Goal: Entertainment & Leisure: Consume media (video, audio)

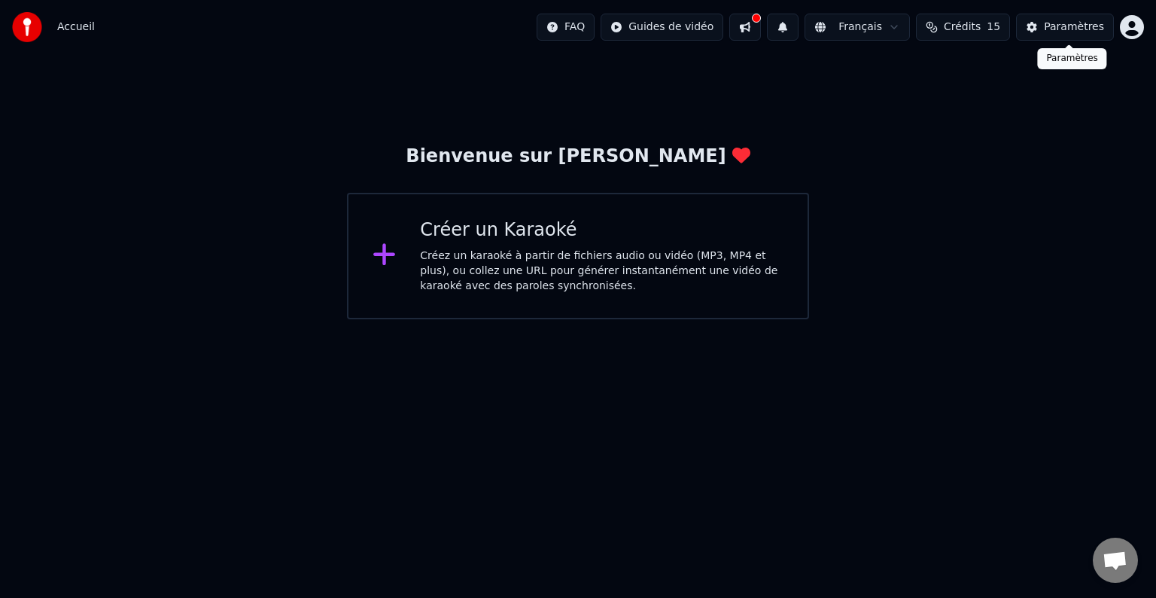
click at [1060, 24] on div "Paramètres" at bounding box center [1074, 27] width 60 height 15
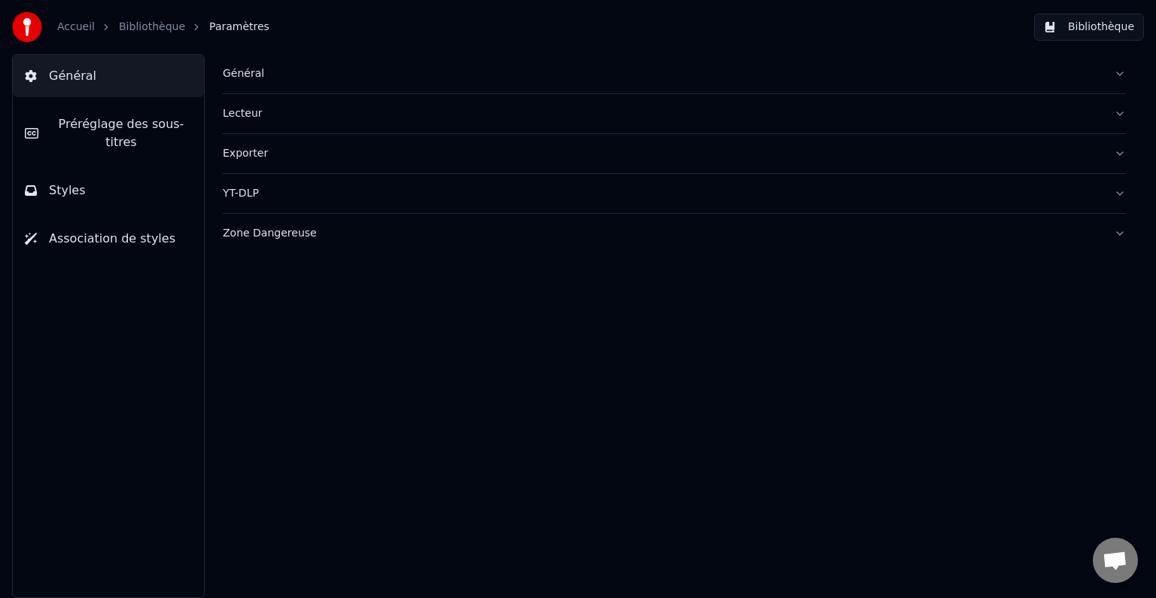
click at [78, 15] on div "Accueil Bibliothèque Paramètres" at bounding box center [140, 27] width 257 height 30
click at [78, 32] on link "Accueil" at bounding box center [76, 27] width 38 height 15
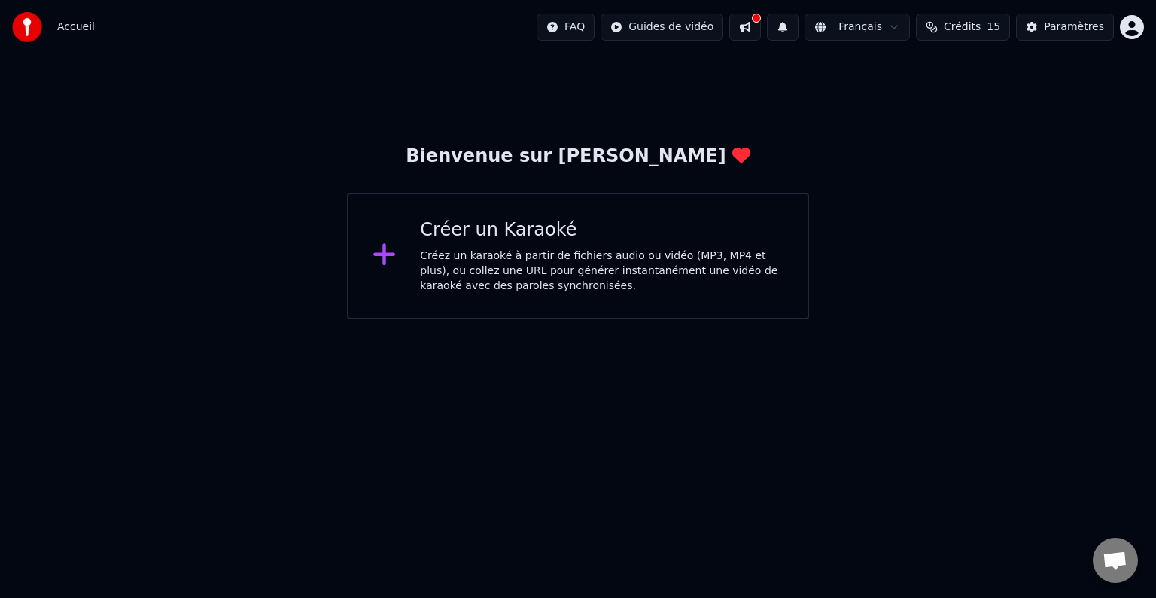
click at [993, 21] on button "Crédits 15" at bounding box center [963, 27] width 94 height 27
click at [677, 244] on div "Créer un Karaoké Créez un karaoké à partir de fichiers audio ou vidéo (MP3, MP4…" at bounding box center [602, 255] width 364 height 75
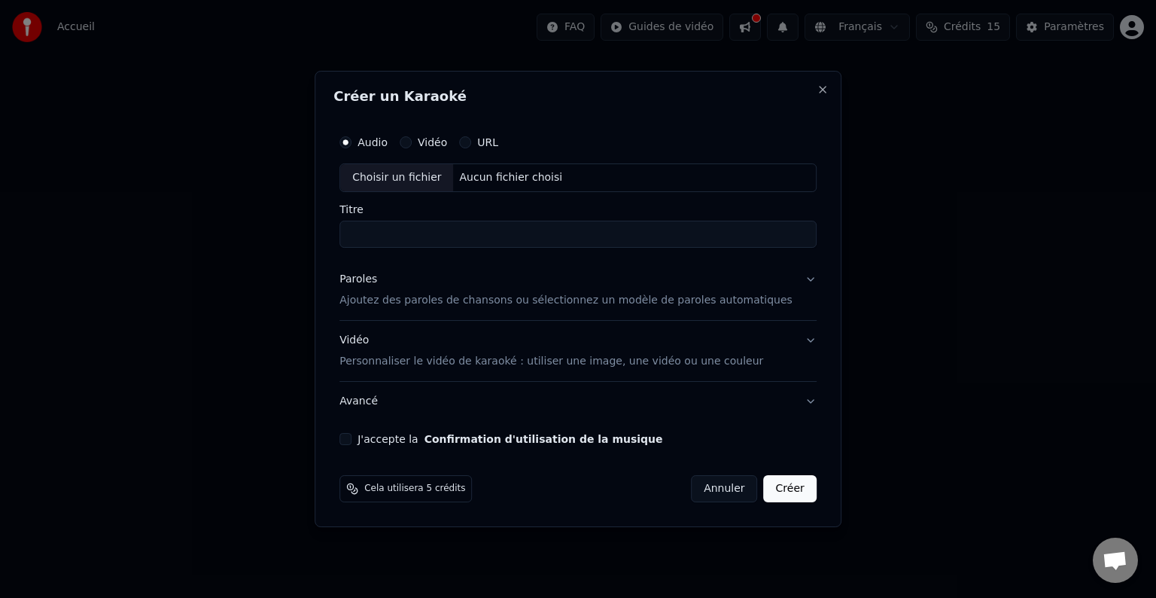
click at [400, 359] on p "Personnaliser le vidéo de karaoké : utiliser une image, une vidéo ou une couleur" at bounding box center [551, 361] width 424 height 15
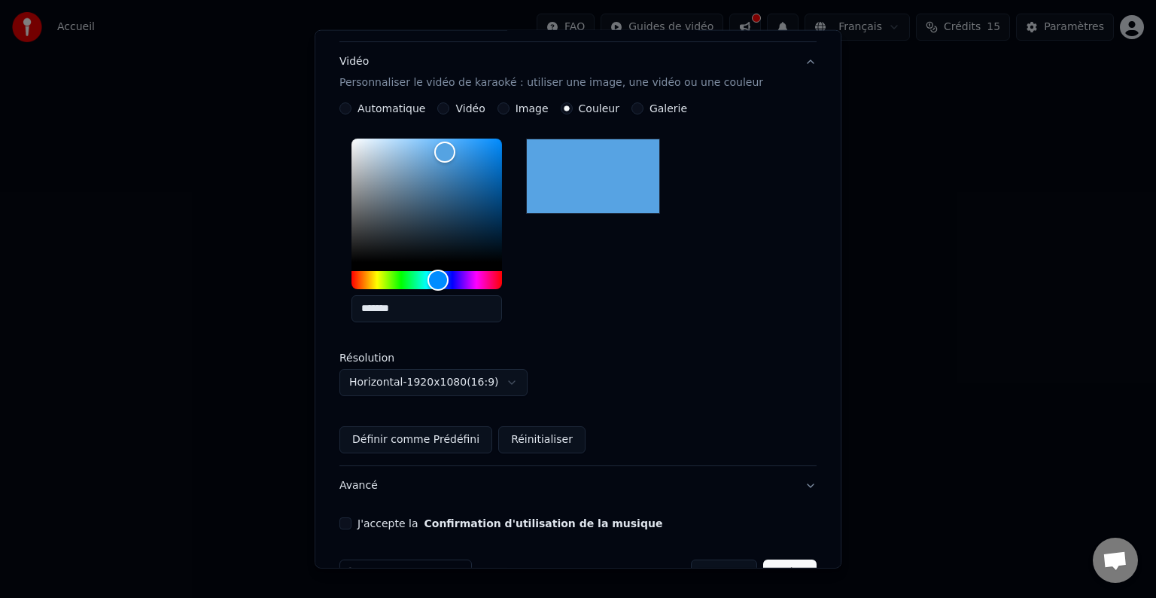
scroll to position [280, 0]
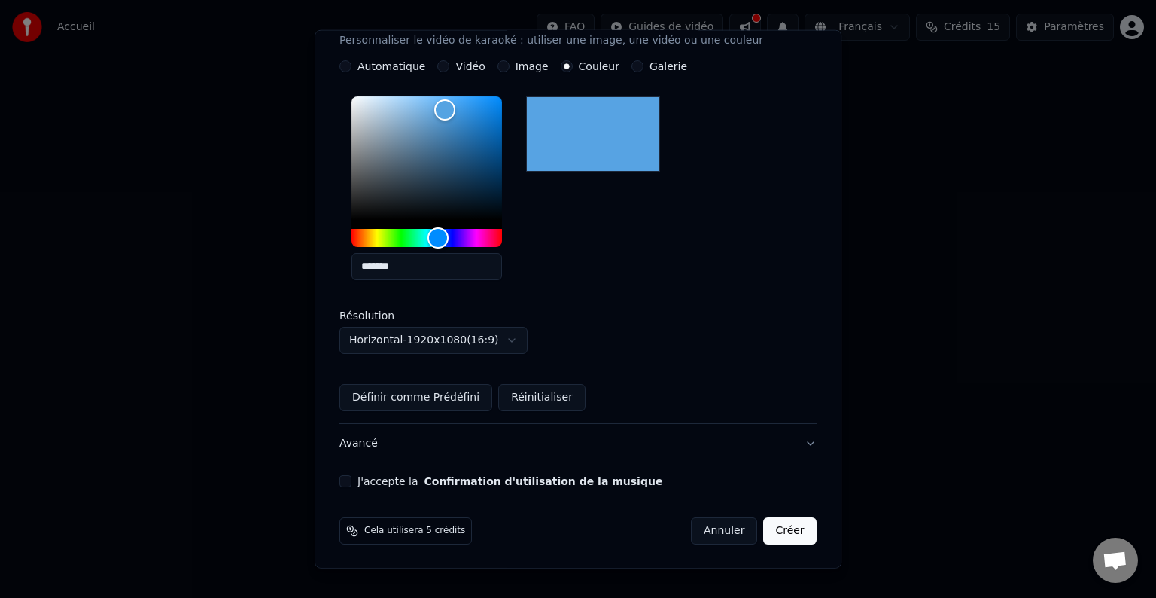
click at [351, 476] on button "J'accepte la Confirmation d'utilisation de la musique" at bounding box center [345, 481] width 12 height 12
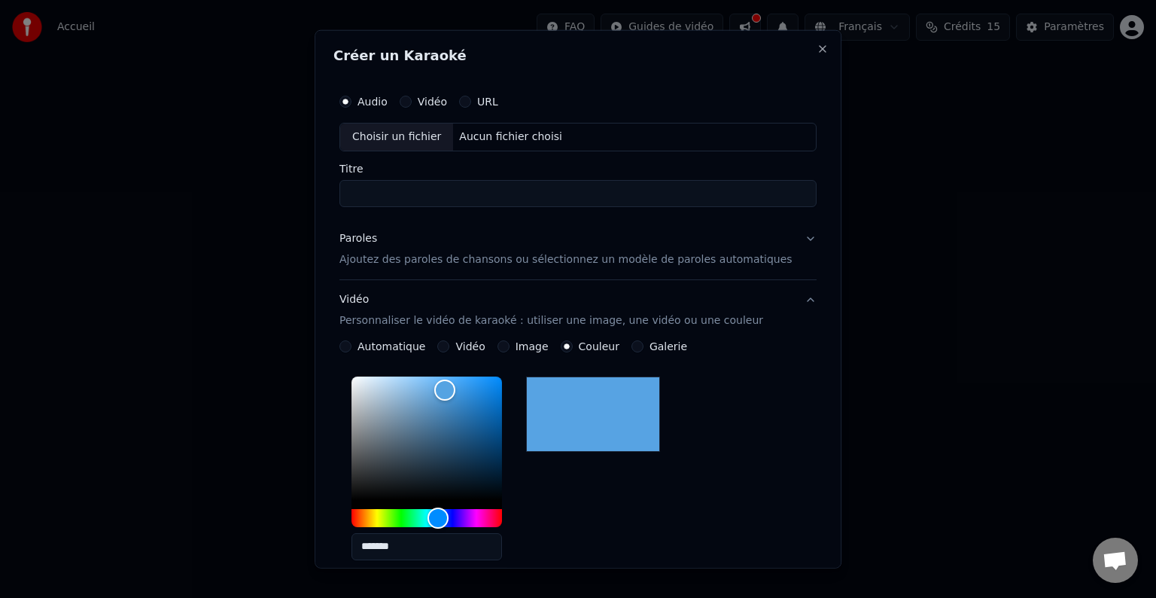
click at [489, 109] on div "Audio Vidéo URL" at bounding box center [577, 102] width 477 height 30
click at [471, 96] on button "URL" at bounding box center [465, 102] width 12 height 12
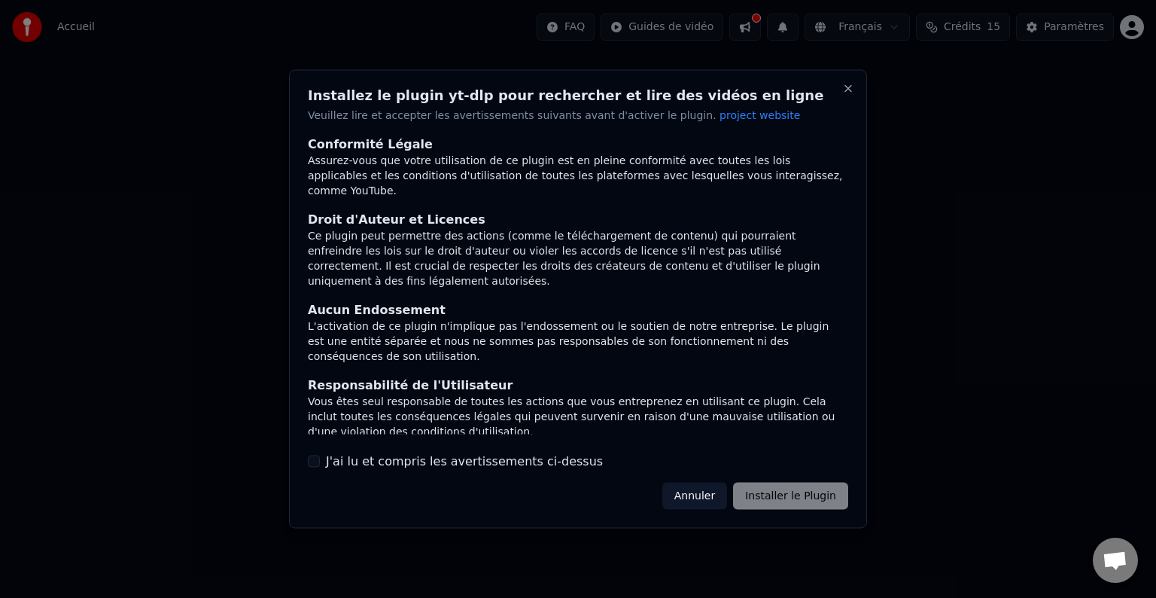
click at [488, 450] on div "Conformité Légale Assurez-vous que votre utilisation de ce plugin est en pleine…" at bounding box center [578, 302] width 540 height 335
click at [493, 467] on label "J'ai lu et compris les avertissements ci-dessus" at bounding box center [464, 461] width 277 height 18
click at [320, 467] on button "J'ai lu et compris les avertissements ci-dessus" at bounding box center [314, 461] width 12 height 12
click at [787, 497] on button "Installer le Plugin" at bounding box center [790, 495] width 115 height 27
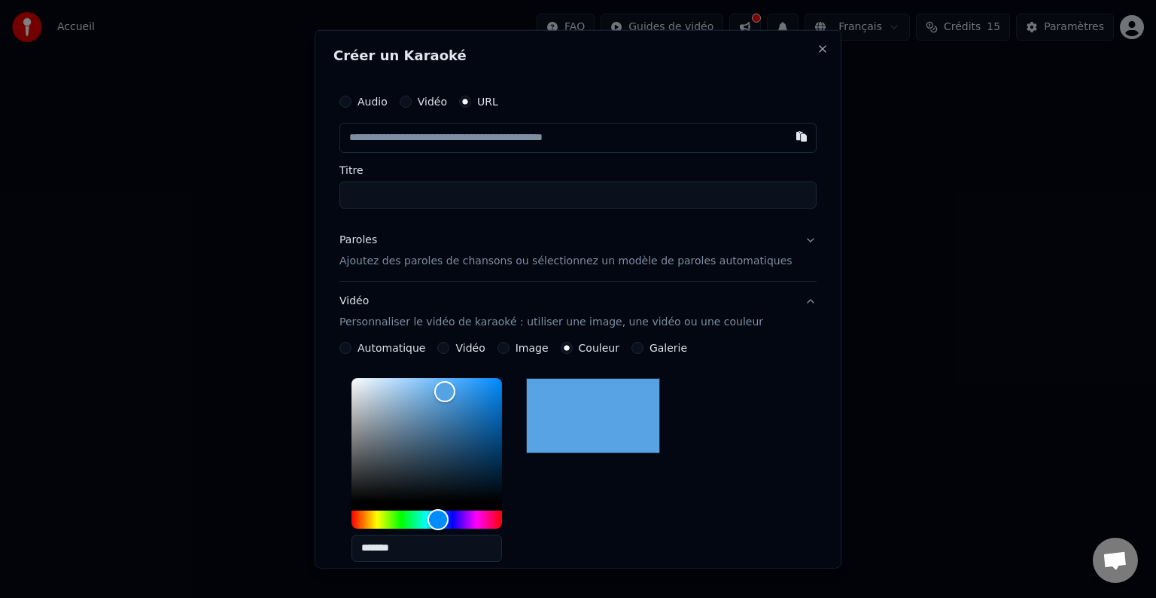
click at [394, 260] on p "Ajoutez des paroles de chansons ou sélectionnez un modèle de paroles automatiqu…" at bounding box center [565, 261] width 453 height 15
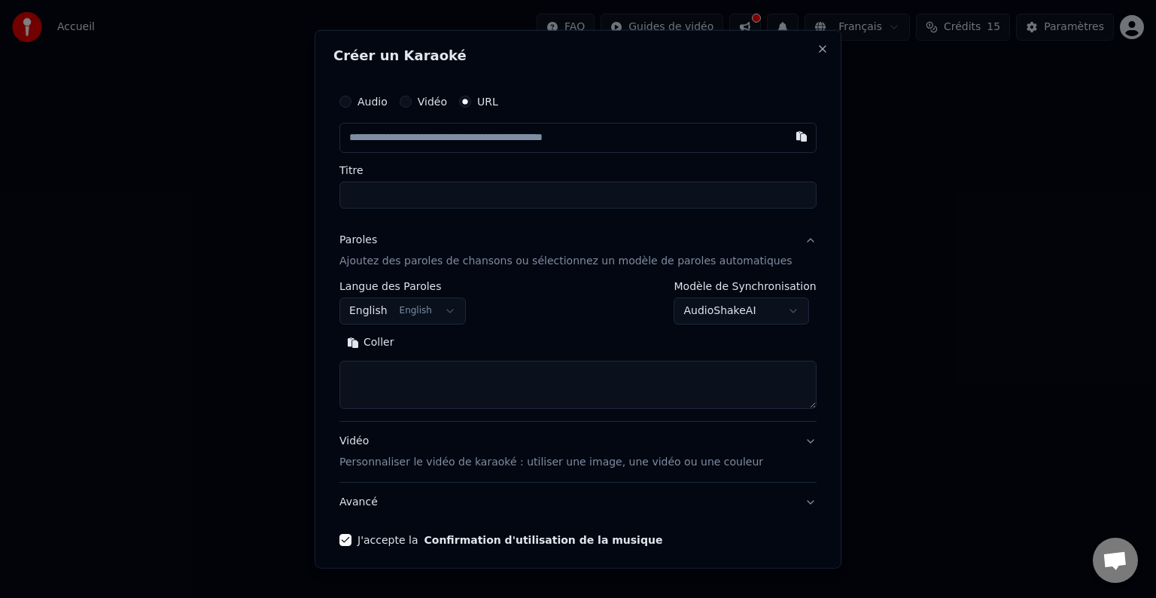
click at [453, 303] on button "English English" at bounding box center [402, 310] width 126 height 27
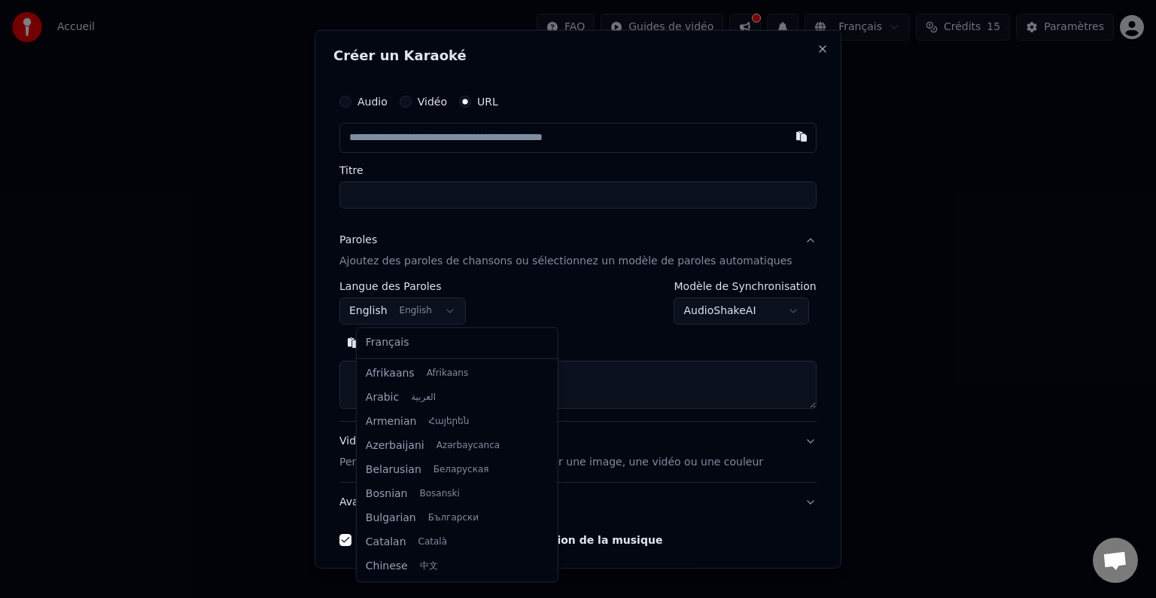
scroll to position [120, 0]
select select "**"
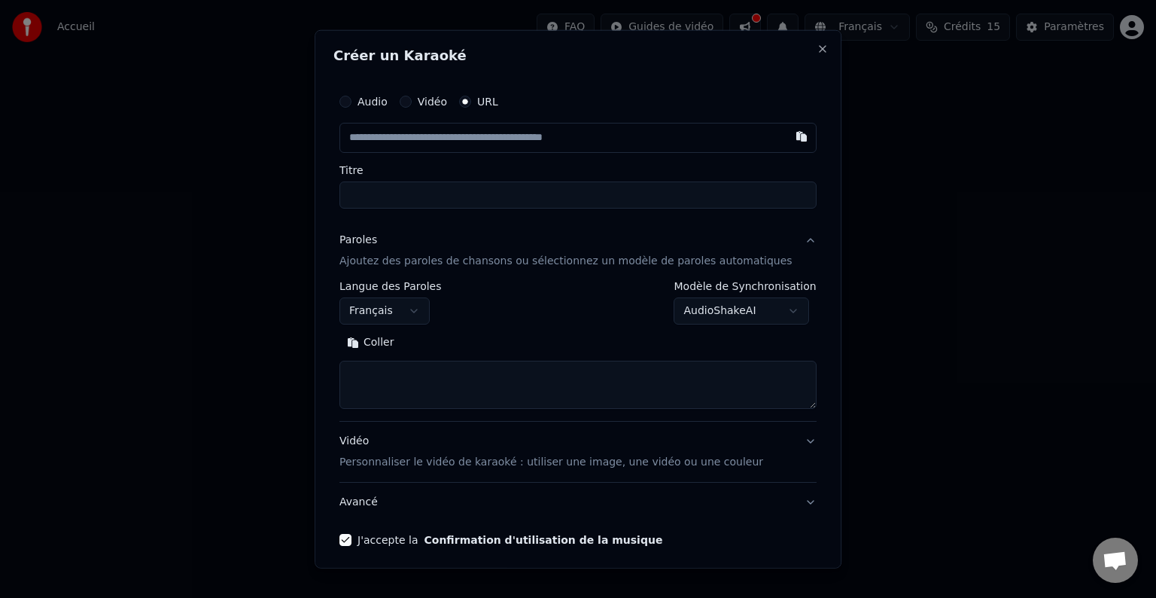
click at [442, 378] on textarea at bounding box center [577, 385] width 477 height 48
paste textarea "**********"
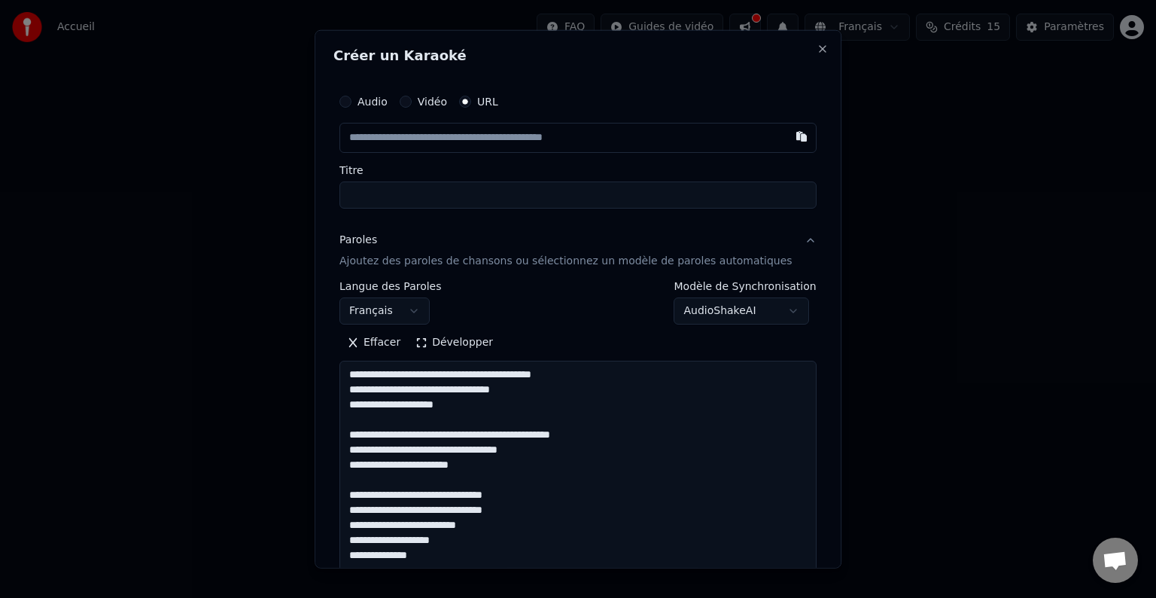
scroll to position [996, 0]
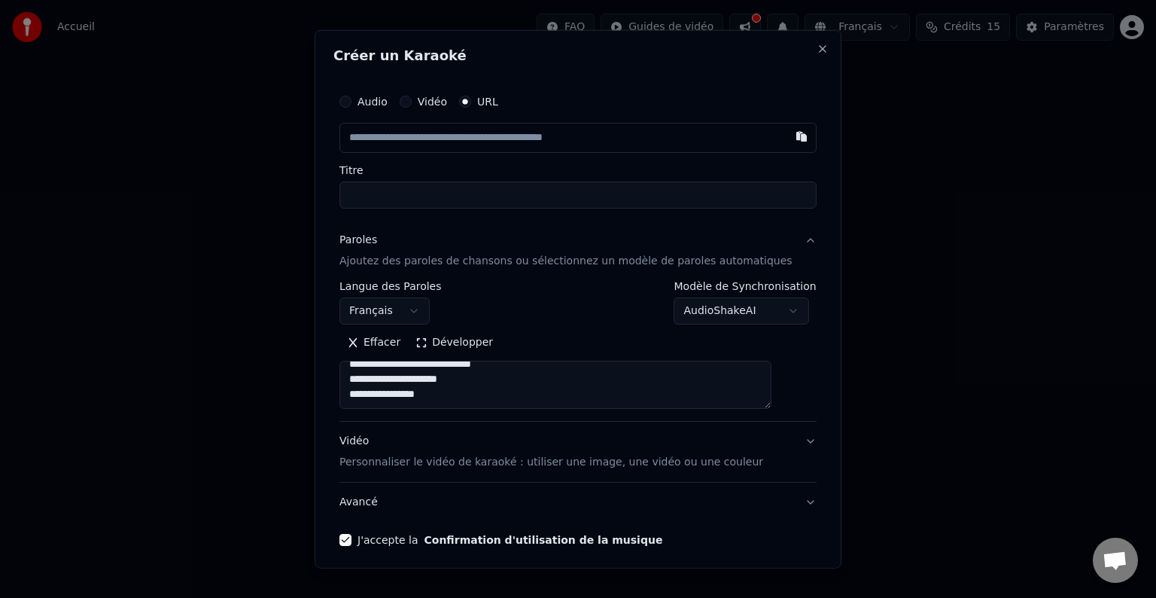
type textarea "**********"
click at [544, 190] on input "Titre" at bounding box center [577, 194] width 477 height 27
click at [542, 136] on input "text" at bounding box center [577, 138] width 477 height 30
paste input "**********"
type input "**********"
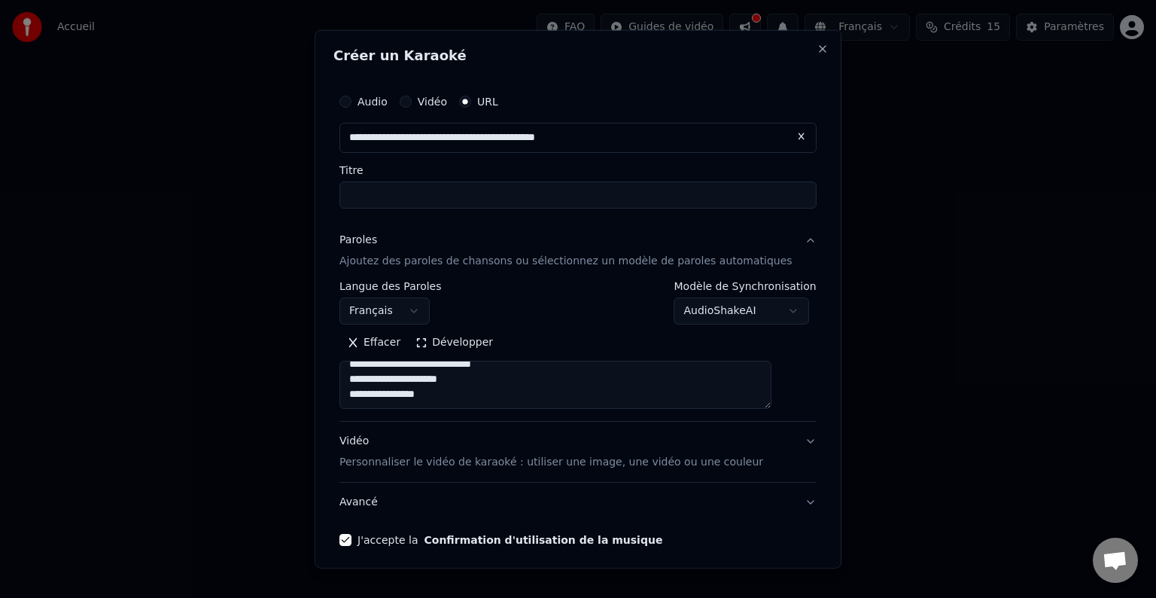
type input "**********"
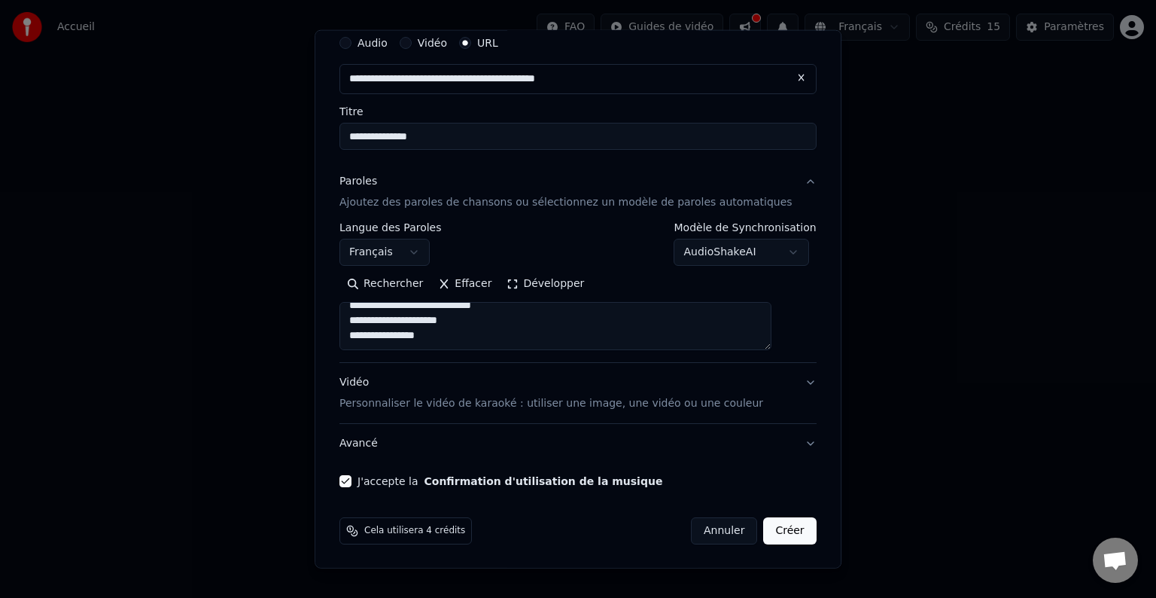
type input "**********"
click at [780, 383] on button "Vidéo Personnaliser le vidéo de karaoké : utiliser une image, une vidéo ou une …" at bounding box center [577, 393] width 477 height 60
type input "**********"
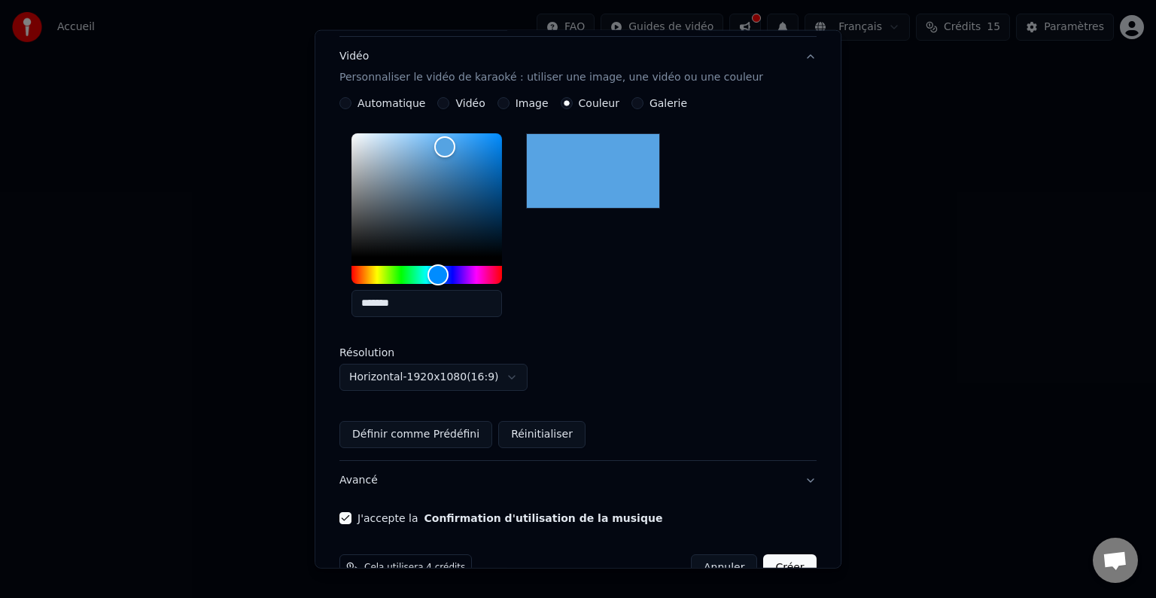
scroll to position [246, 0]
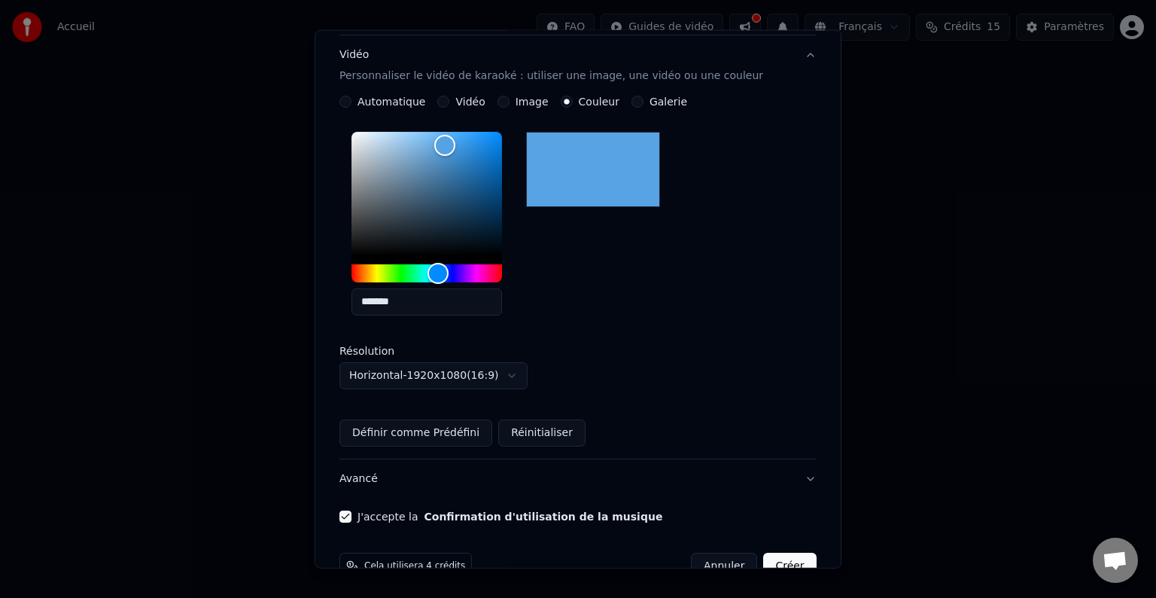
click at [467, 428] on button "Définir comme Prédéfini" at bounding box center [415, 432] width 153 height 27
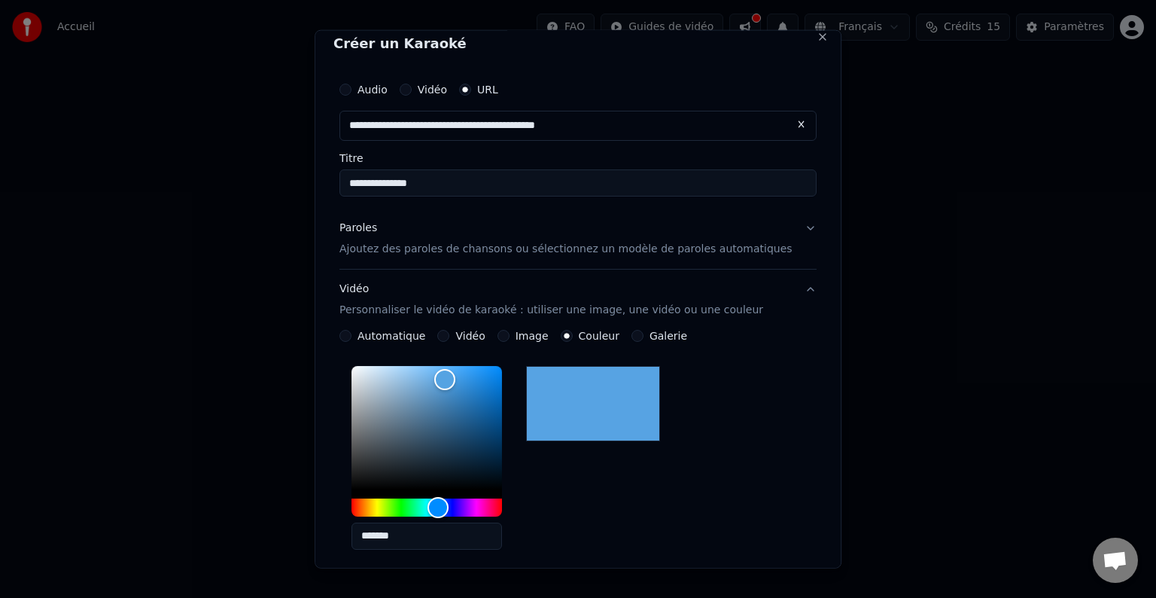
scroll to position [0, 0]
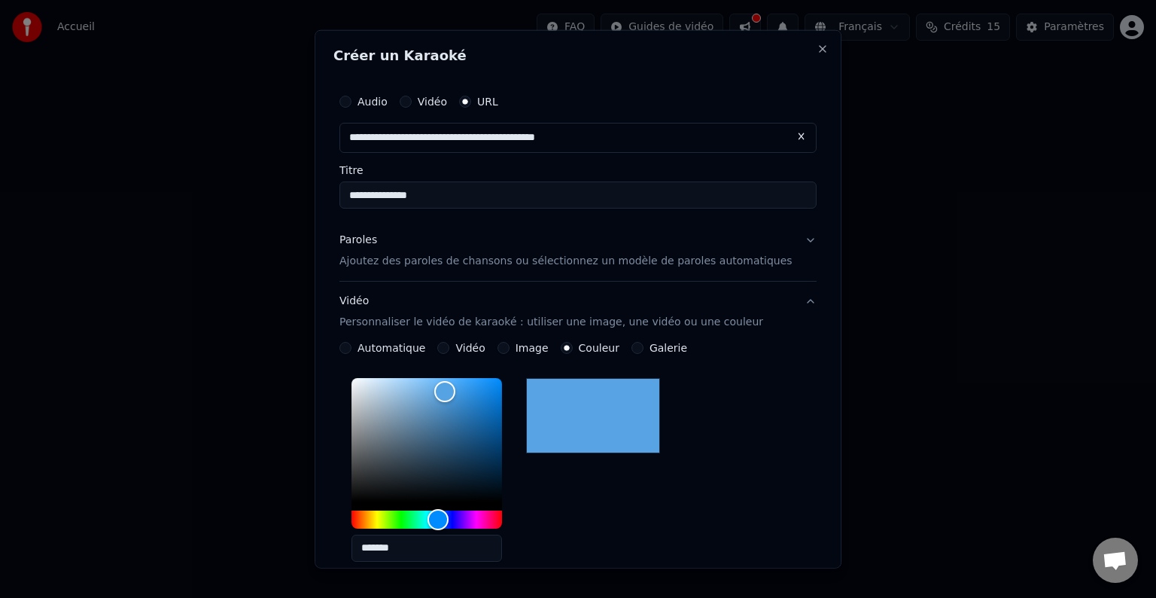
click at [777, 238] on button "Paroles Ajoutez des paroles de chansons ou sélectionnez un modèle de paroles au…" at bounding box center [577, 251] width 477 height 60
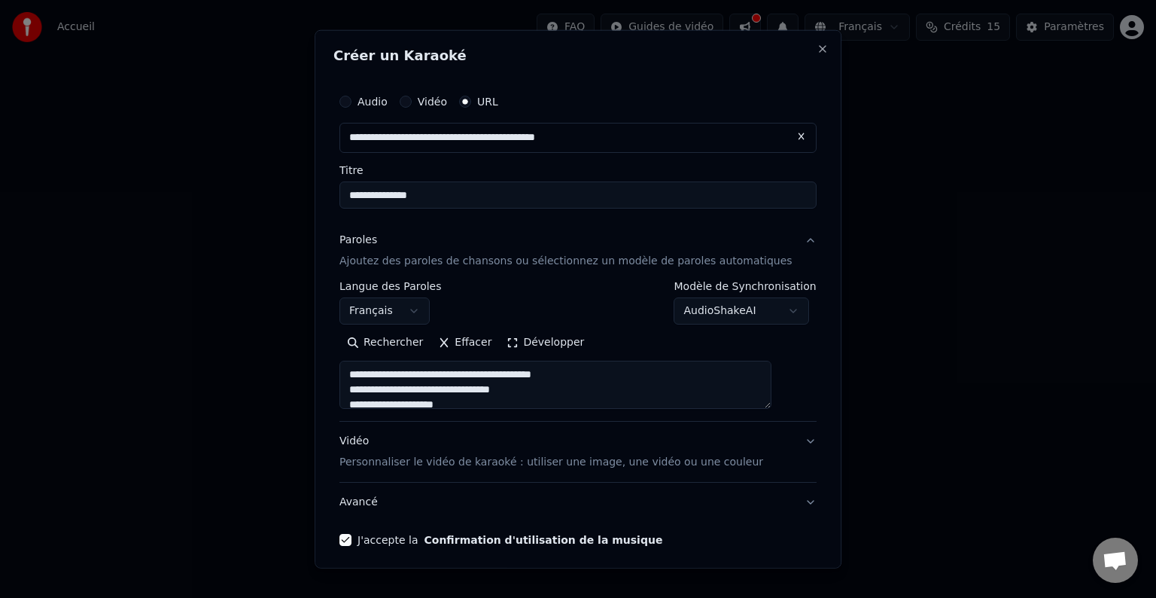
scroll to position [59, 0]
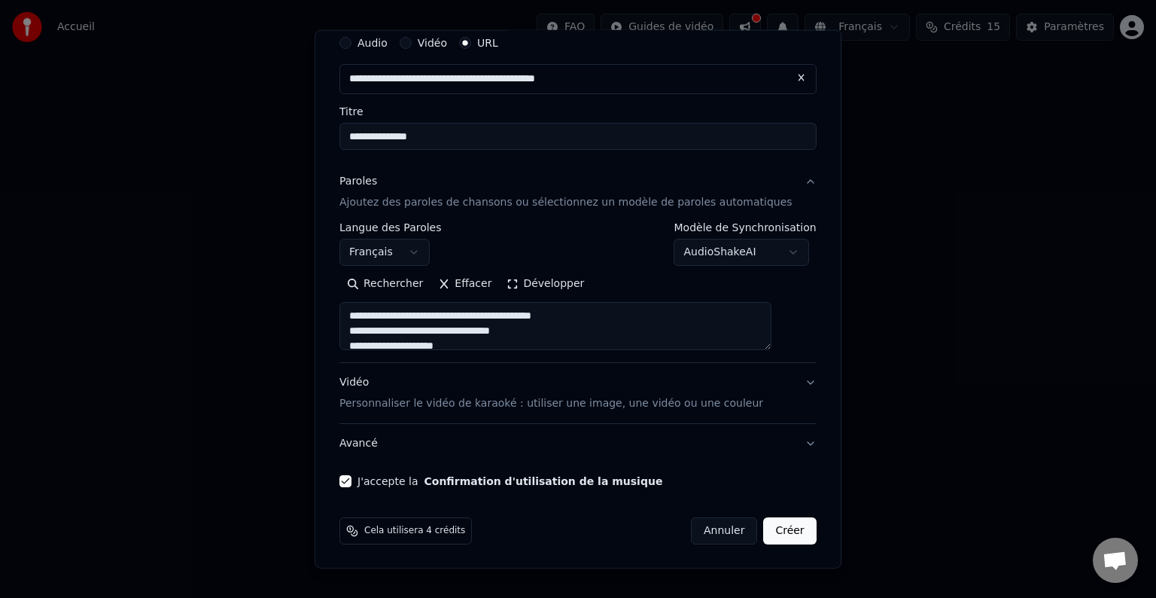
click at [764, 535] on button "Créer" at bounding box center [790, 530] width 53 height 27
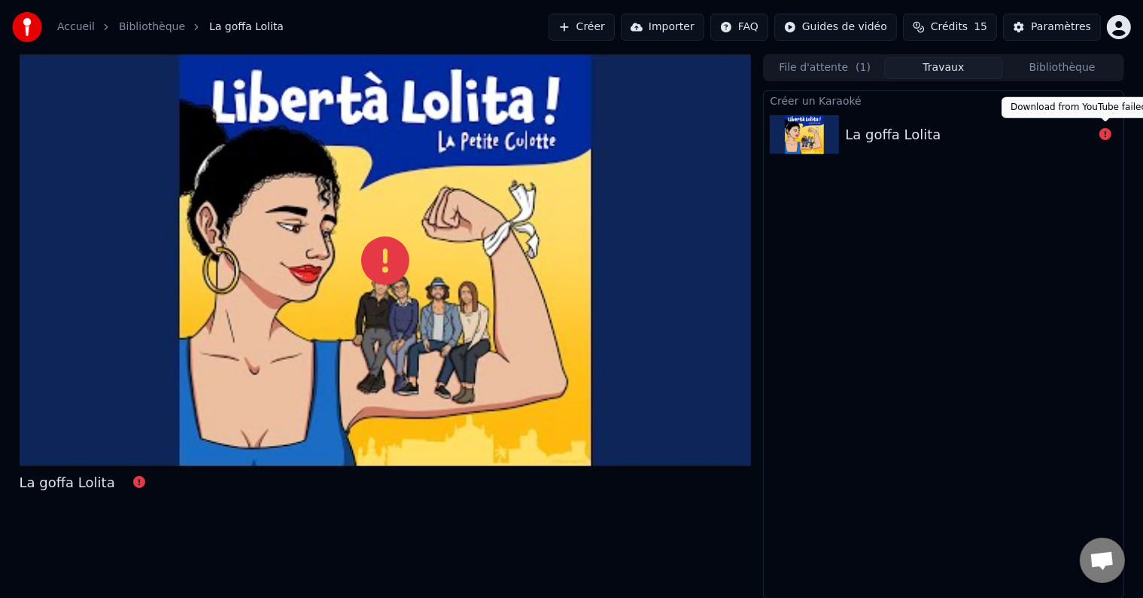
click at [1104, 132] on icon at bounding box center [1106, 134] width 12 height 12
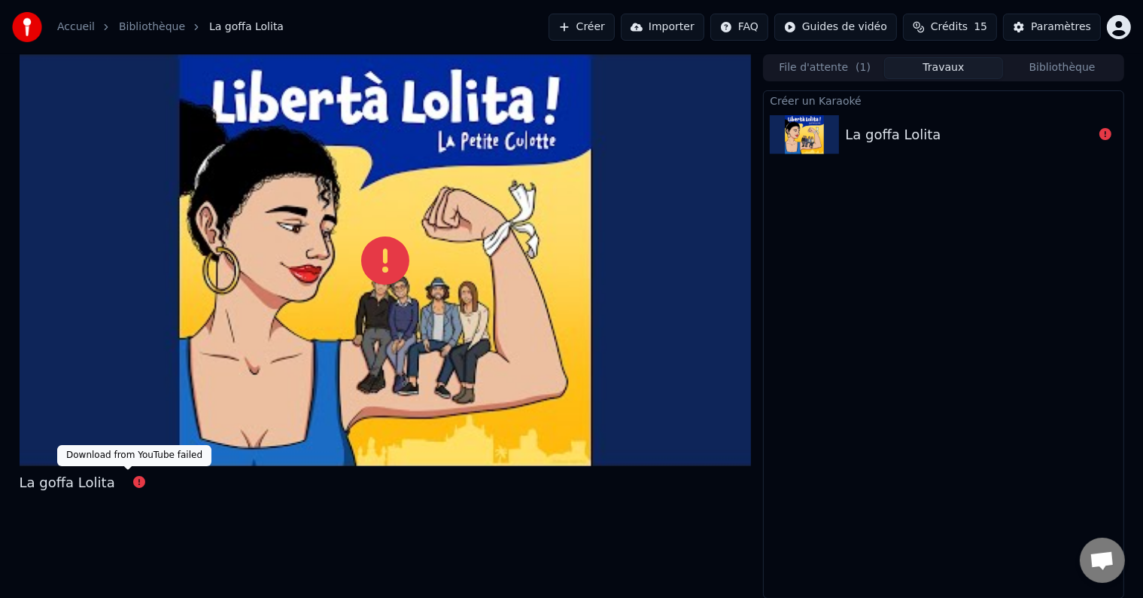
click at [133, 482] on icon at bounding box center [139, 482] width 12 height 12
click at [897, 129] on div "La goffa Lolita" at bounding box center [893, 134] width 96 height 21
click at [845, 72] on button "File d'attente ( 1 )" at bounding box center [824, 68] width 119 height 22
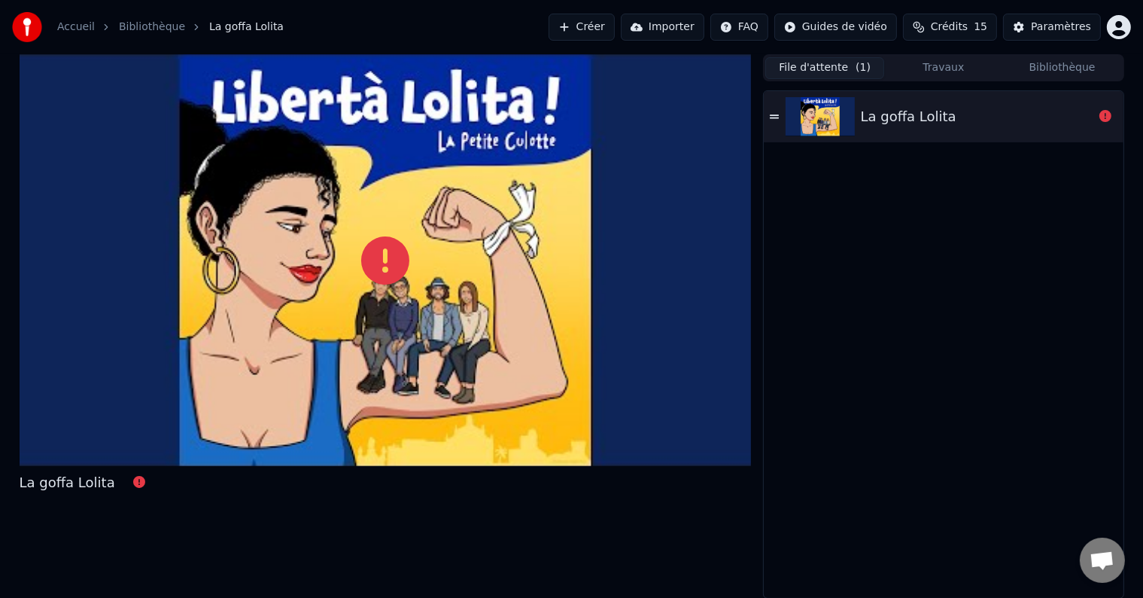
click at [777, 119] on icon at bounding box center [774, 116] width 9 height 11
click at [775, 116] on icon at bounding box center [774, 116] width 9 height 11
click at [1110, 111] on icon at bounding box center [1106, 116] width 12 height 12
click at [958, 55] on div "File d'attente ( 1 ) Travaux Bibliothèque" at bounding box center [943, 67] width 361 height 27
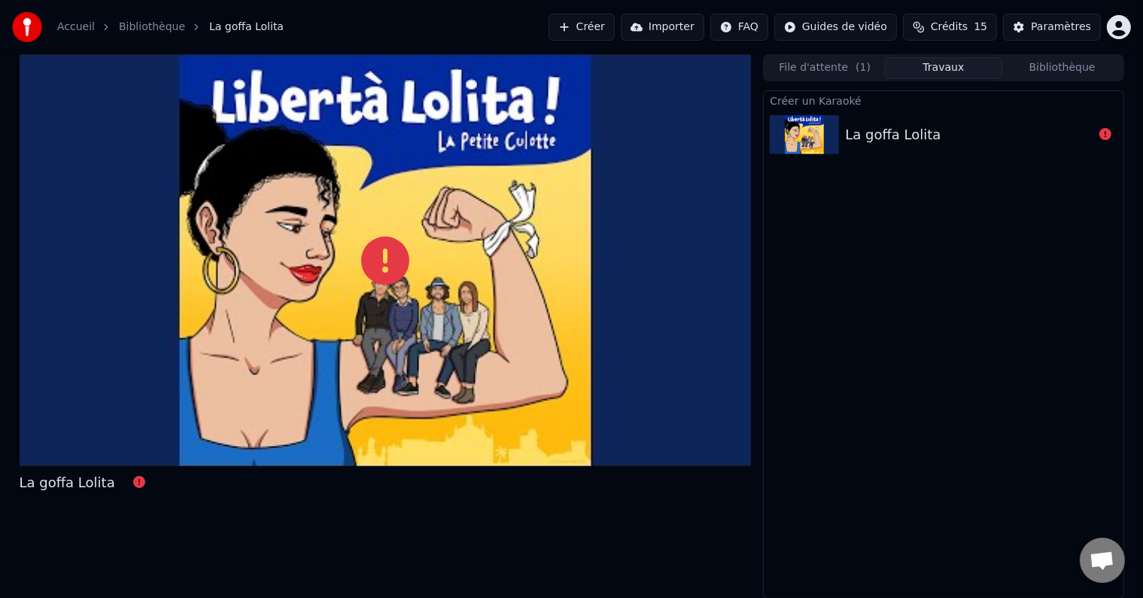
click at [957, 66] on button "Travaux" at bounding box center [943, 68] width 119 height 22
click at [1036, 65] on button "Bibliothèque" at bounding box center [1062, 68] width 119 height 22
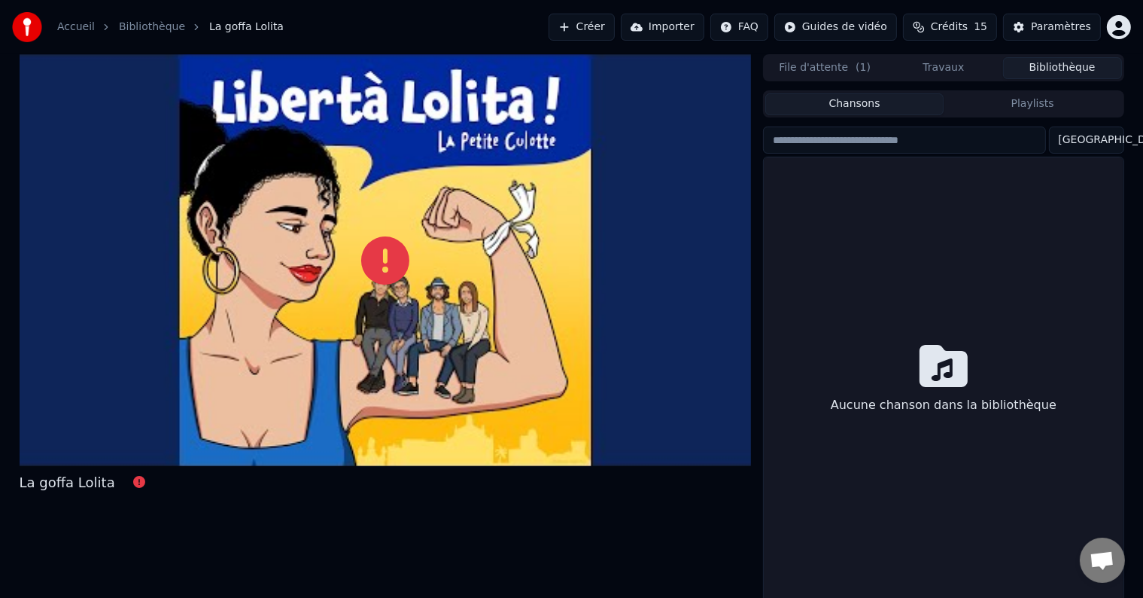
click at [615, 23] on button "Créer" at bounding box center [582, 27] width 66 height 27
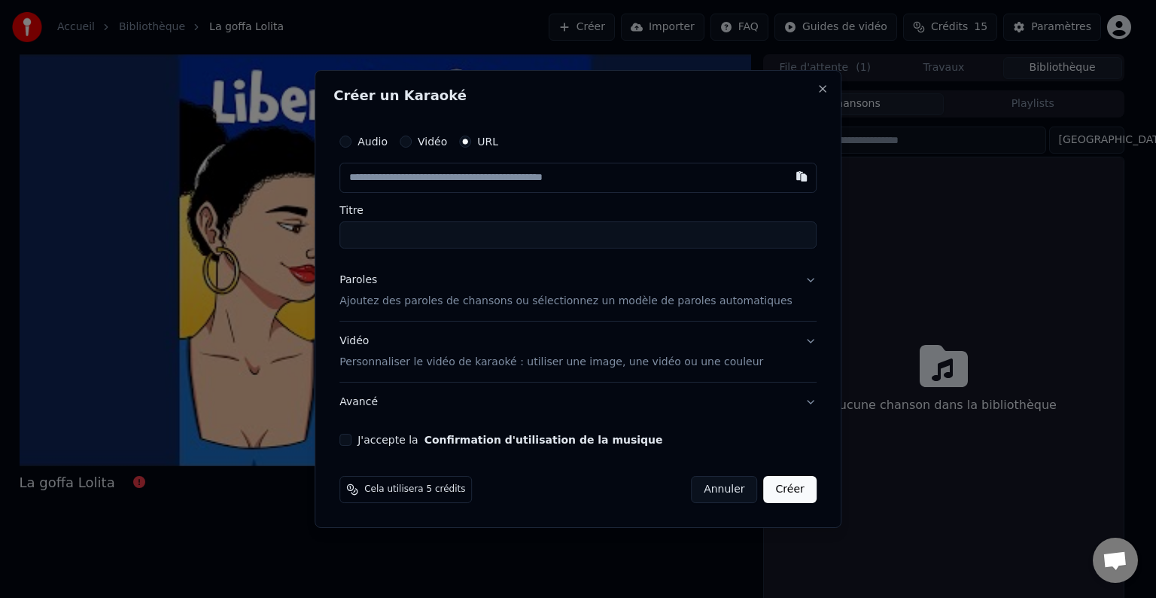
click at [382, 136] on label "Audio" at bounding box center [373, 141] width 30 height 11
click at [351, 136] on button "Audio" at bounding box center [345, 141] width 12 height 12
click at [436, 137] on div "Vidéo" at bounding box center [423, 142] width 47 height 12
click at [412, 141] on button "Vidéo" at bounding box center [406, 142] width 12 height 12
click at [451, 175] on div "Choisir un fichier" at bounding box center [396, 177] width 113 height 27
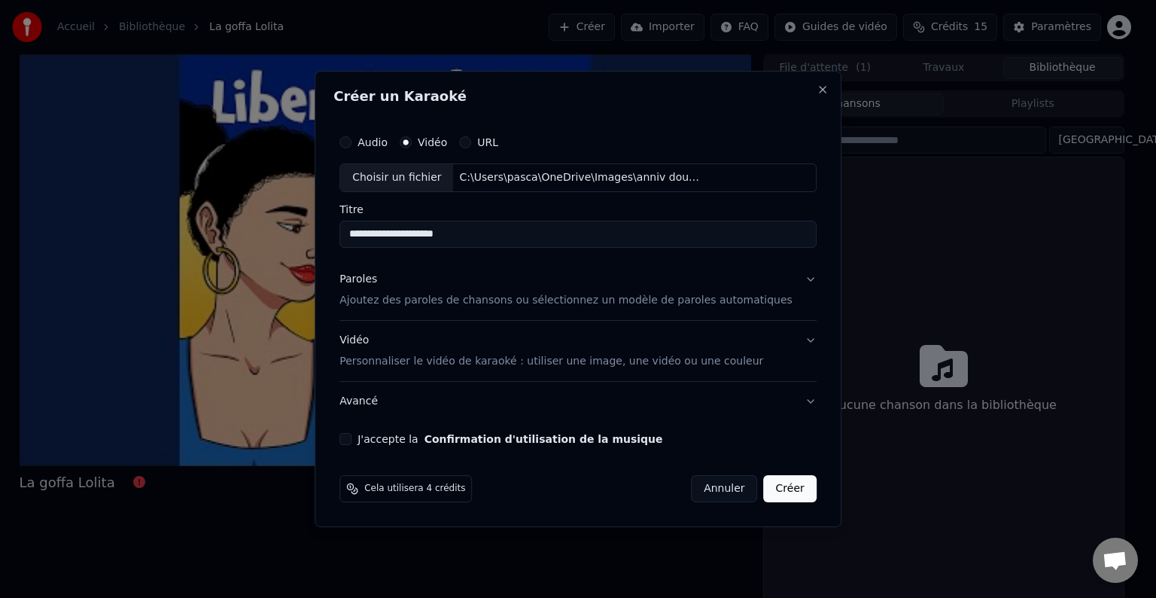
click at [440, 234] on input "**********" at bounding box center [577, 234] width 477 height 27
type input "*"
type input "**********"
click at [494, 289] on div "Paroles Ajoutez des paroles de chansons ou sélectionnez un modèle de paroles au…" at bounding box center [565, 290] width 453 height 36
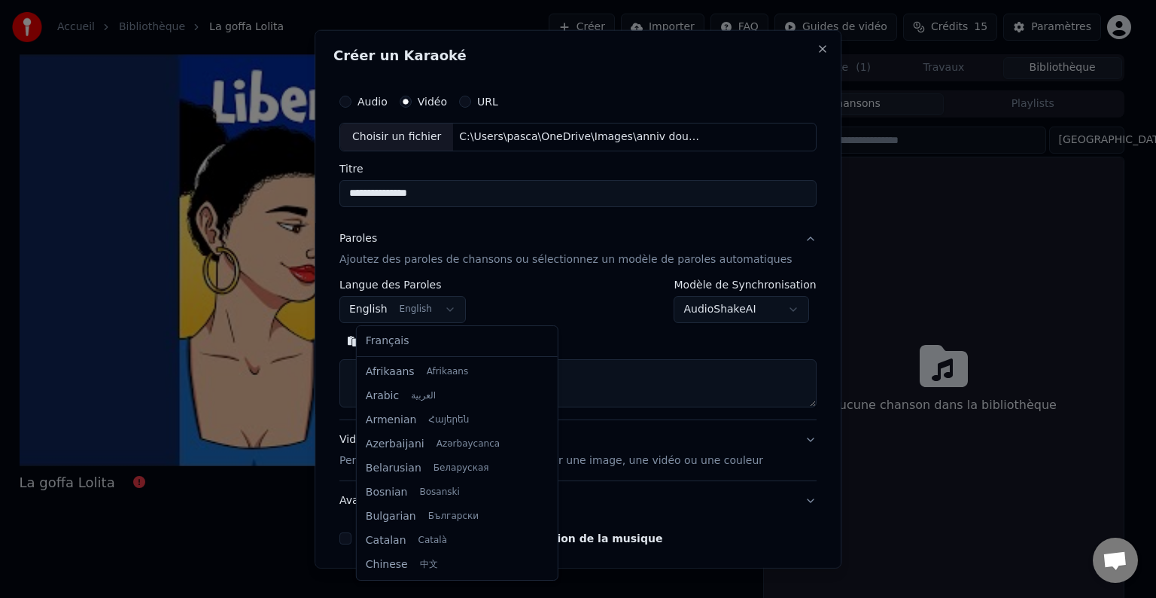
click at [458, 300] on body "**********" at bounding box center [571, 299] width 1143 height 598
select select "**"
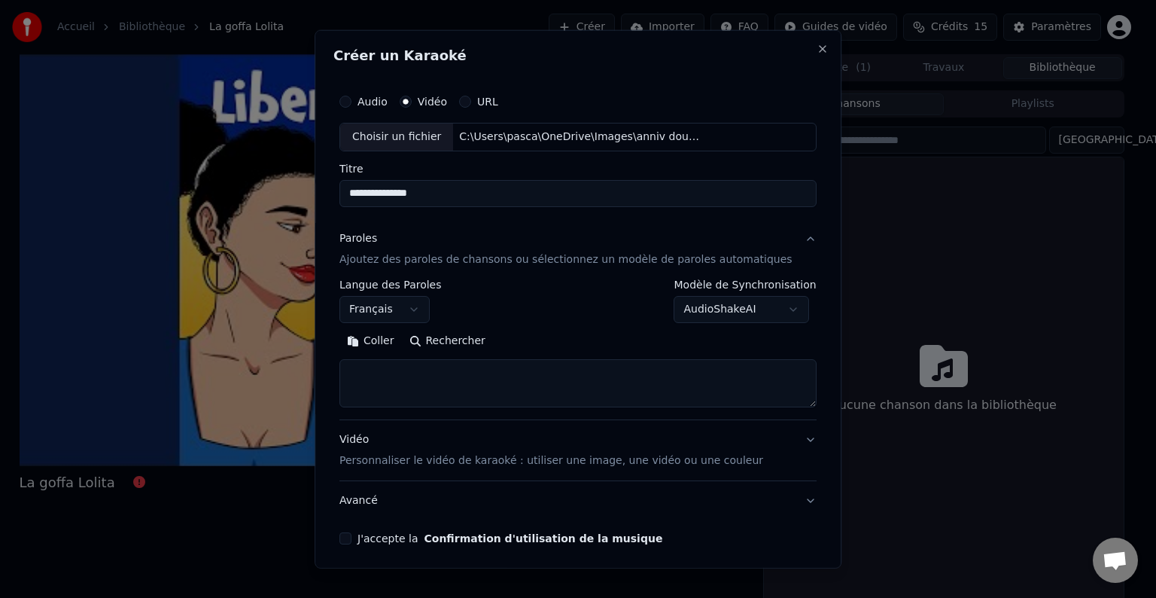
click at [449, 376] on textarea at bounding box center [577, 383] width 477 height 48
paste textarea "**********"
type textarea "*"
paste textarea "**********"
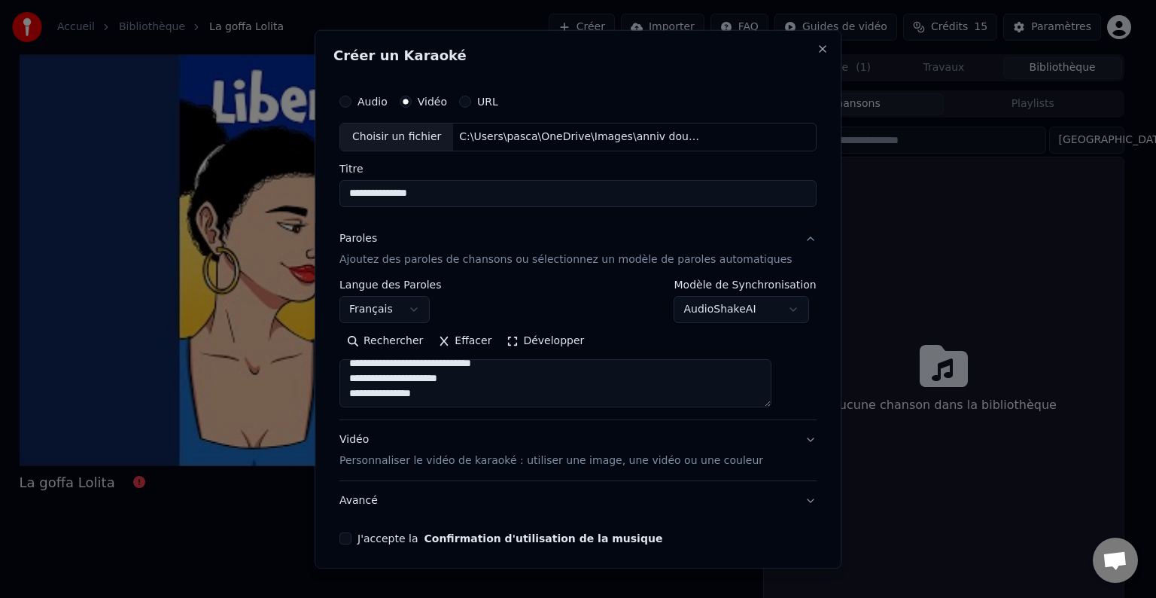
type textarea "**********"
click at [780, 431] on button "Vidéo Personnaliser le vidéo de karaoké : utiliser une image, une vidéo ou une …" at bounding box center [577, 450] width 477 height 60
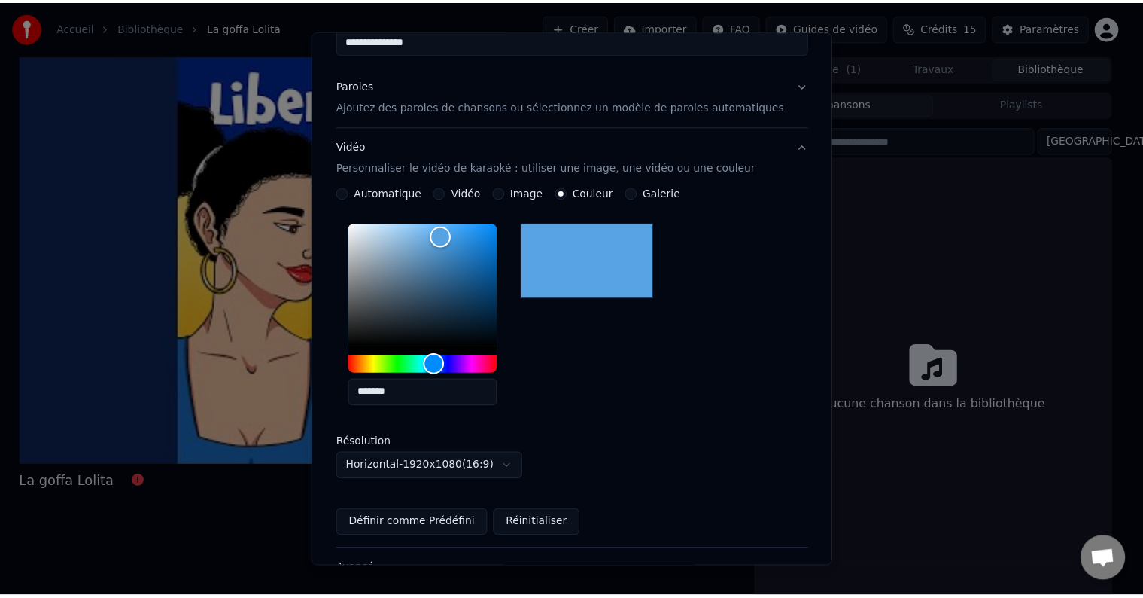
scroll to position [256, 0]
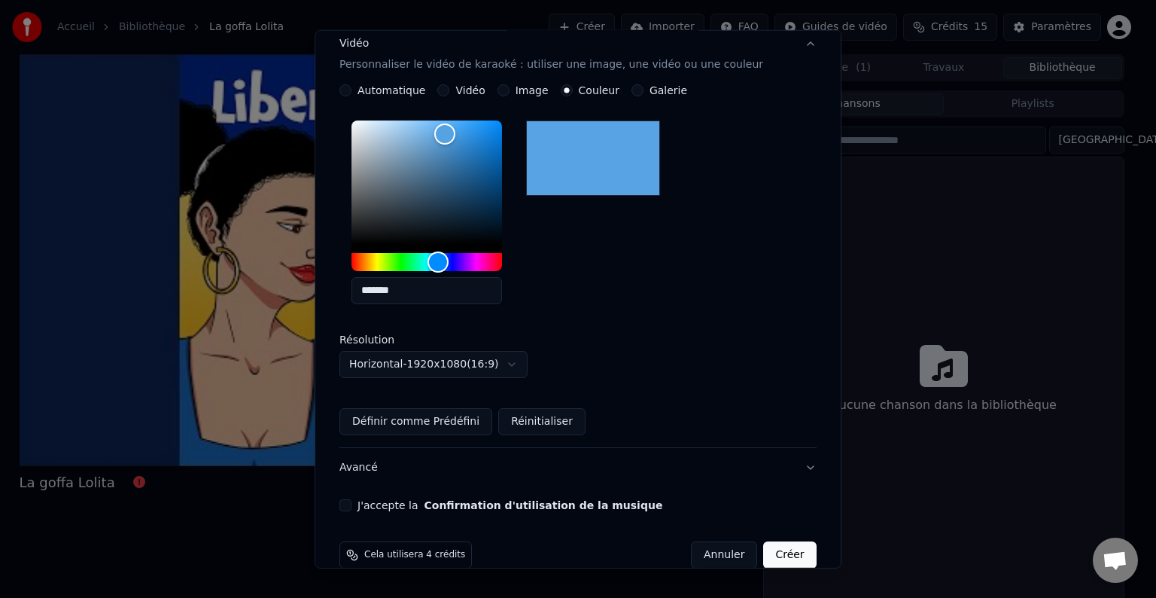
click at [470, 419] on button "Définir comme Prédéfini" at bounding box center [415, 421] width 153 height 27
click at [351, 505] on button "J'accepte la Confirmation d'utilisation de la musique" at bounding box center [345, 505] width 12 height 12
click at [765, 541] on button "Créer" at bounding box center [790, 554] width 53 height 27
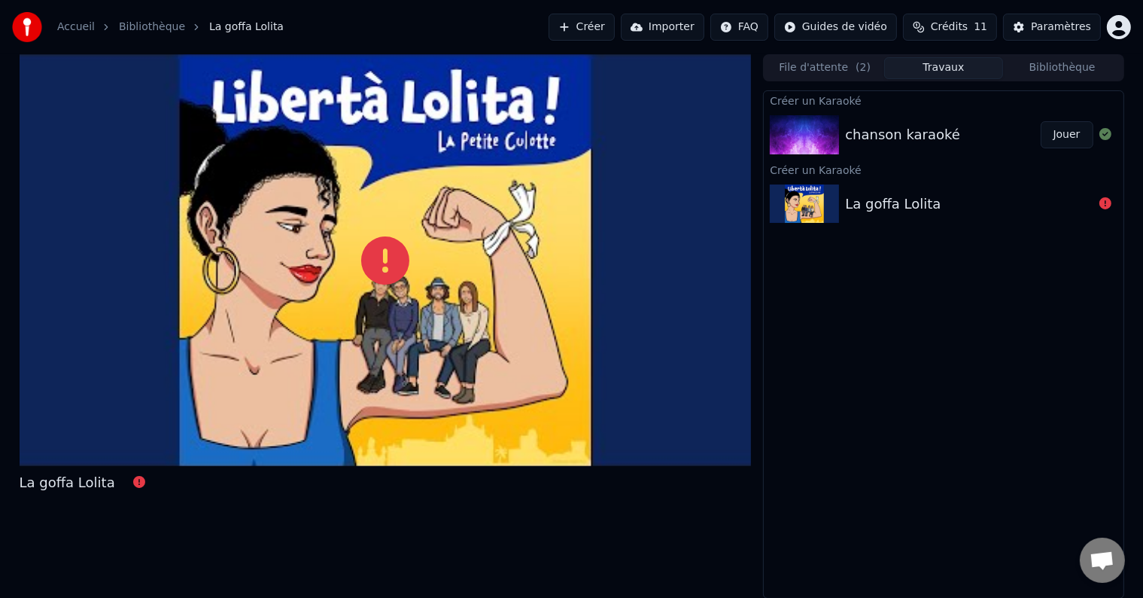
click at [1056, 129] on button "Jouer" at bounding box center [1067, 134] width 53 height 27
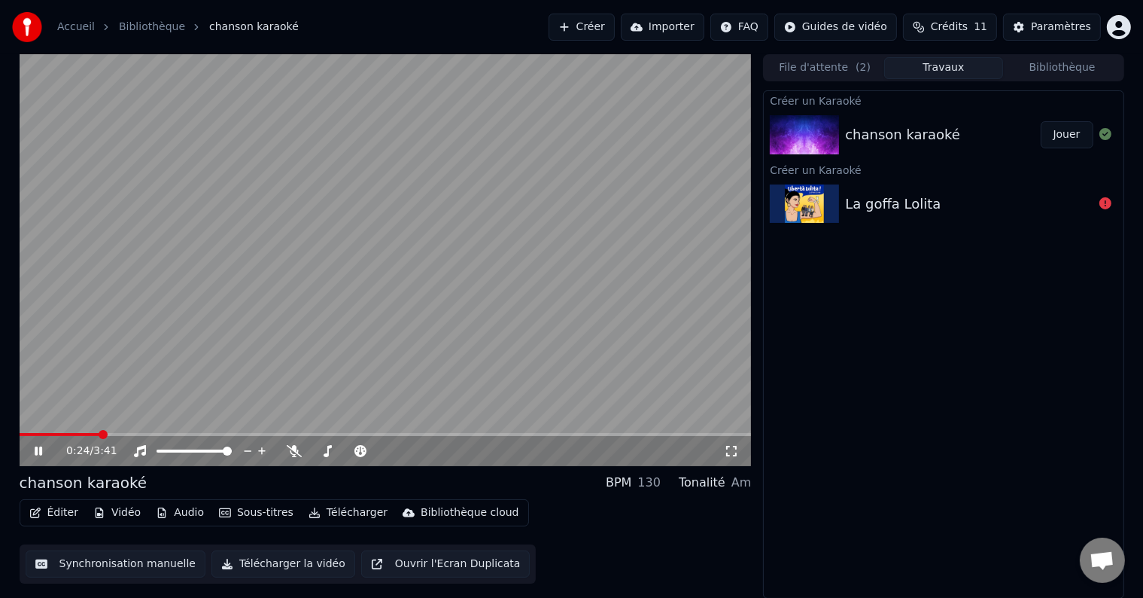
click at [524, 270] on video at bounding box center [386, 260] width 732 height 412
click at [526, 291] on video at bounding box center [386, 260] width 732 height 412
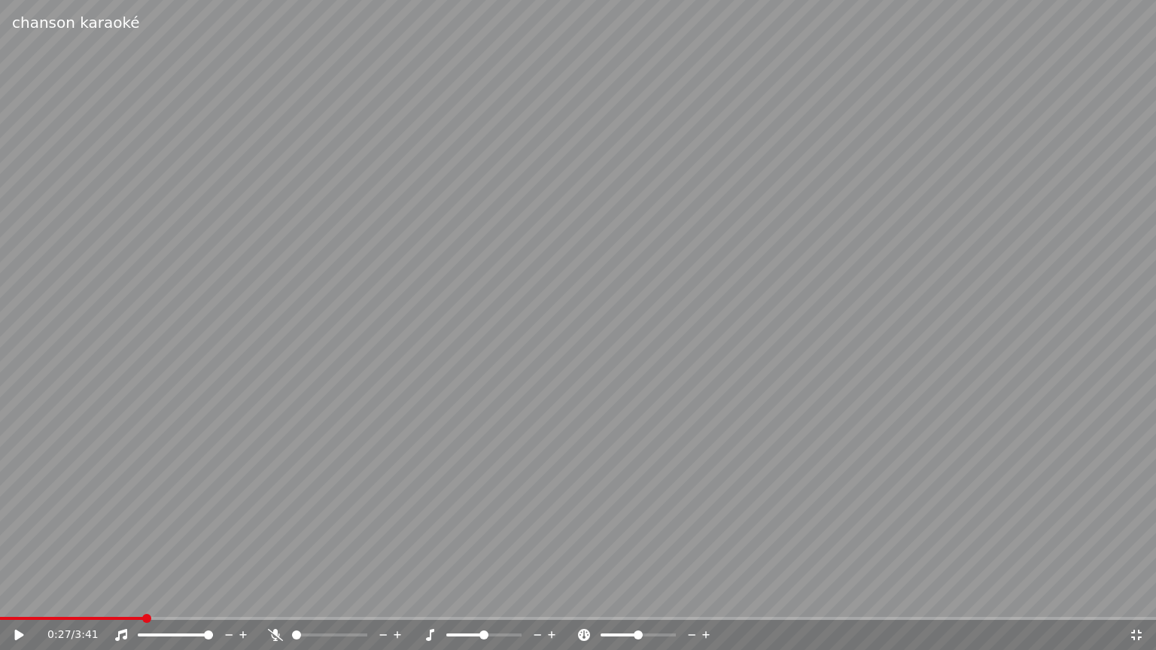
click at [526, 309] on video at bounding box center [578, 325] width 1156 height 650
click at [306, 597] on span at bounding box center [329, 635] width 75 height 3
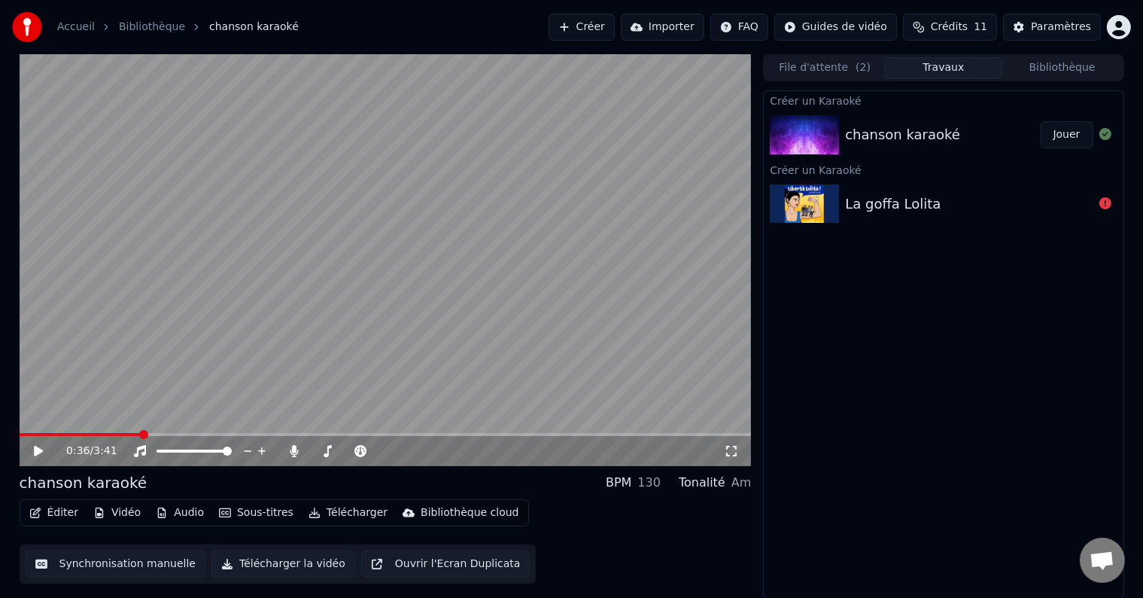
click at [18, 431] on div "0:36 / 3:41 chanson karaoké BPM 130 Tonalité Am Éditer Vidéo Audio Sous-titres …" at bounding box center [572, 326] width 1129 height 544
click at [23, 431] on video at bounding box center [386, 260] width 732 height 412
click at [20, 433] on span at bounding box center [20, 434] width 0 height 3
drag, startPoint x: 333, startPoint y: 456, endPoint x: 370, endPoint y: 452, distance: 37.9
click at [370, 452] on div at bounding box center [362, 450] width 121 height 15
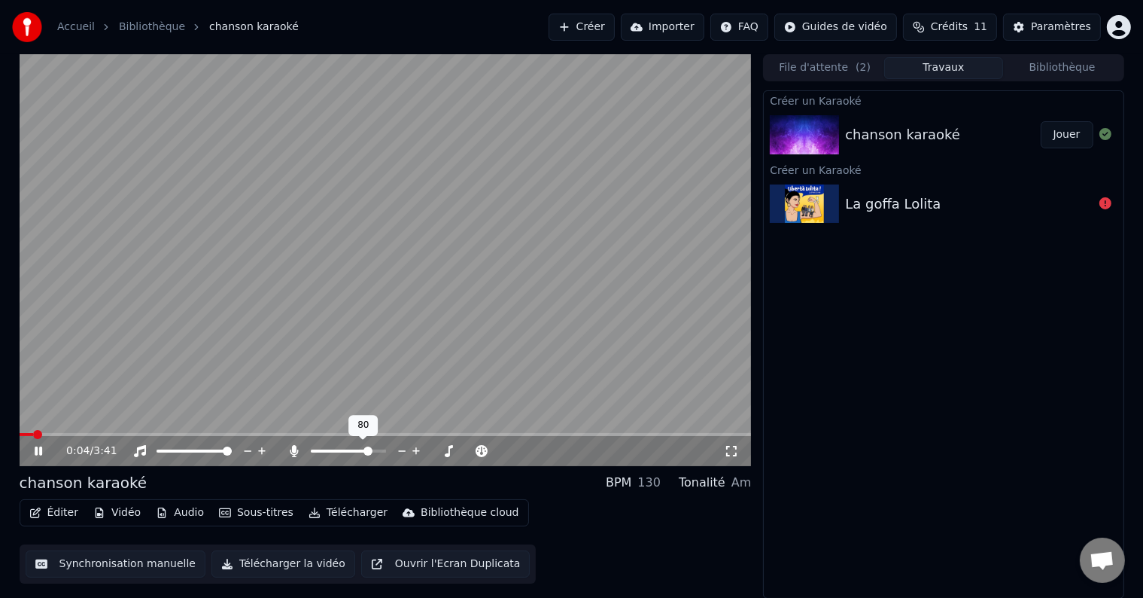
click at [370, 452] on span at bounding box center [348, 450] width 75 height 3
click at [732, 449] on icon at bounding box center [731, 451] width 15 height 12
click at [454, 317] on video at bounding box center [386, 260] width 732 height 412
click at [353, 449] on div at bounding box center [362, 450] width 121 height 15
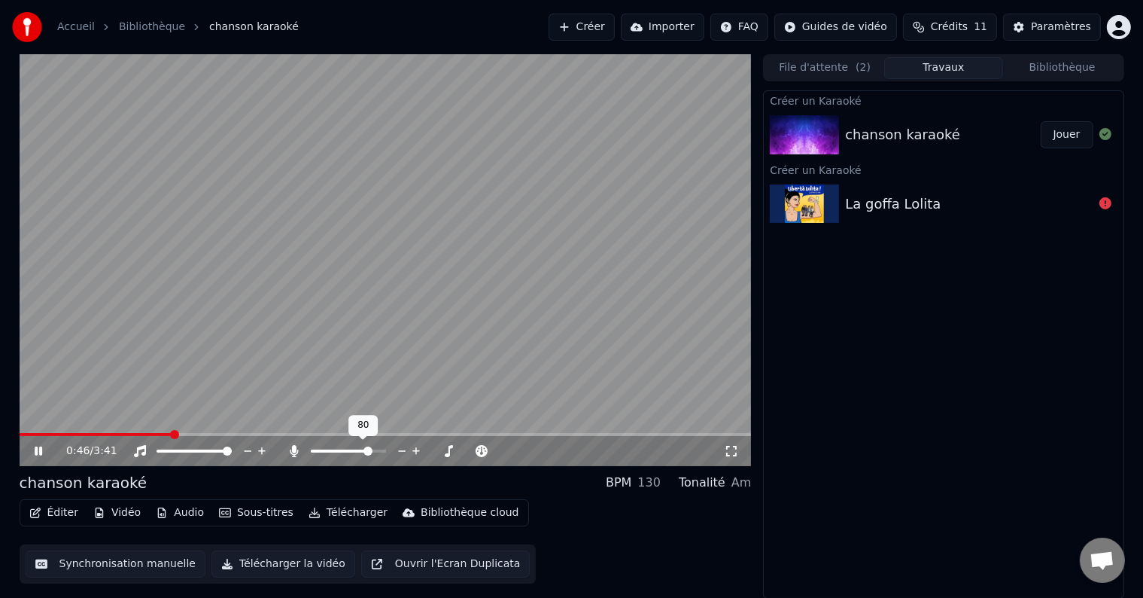
click at [353, 449] on div at bounding box center [362, 450] width 121 height 15
click at [348, 447] on div at bounding box center [362, 450] width 121 height 15
click at [346, 451] on span at bounding box center [329, 450] width 36 height 3
click at [332, 449] on span at bounding box center [321, 450] width 21 height 3
click at [326, 449] on span at bounding box center [318, 450] width 15 height 3
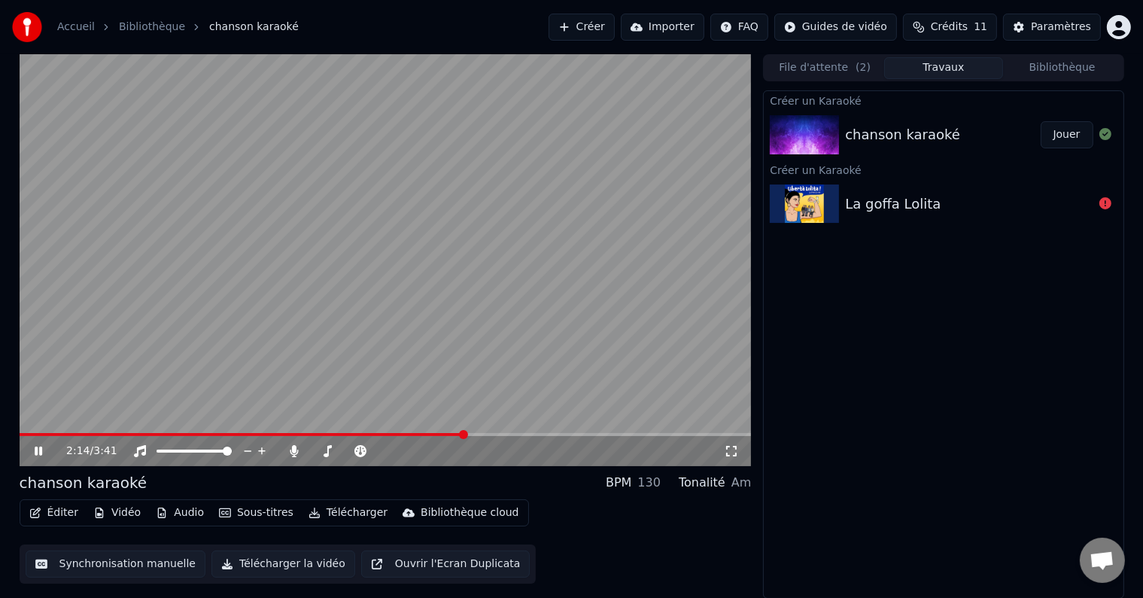
click at [509, 261] on video at bounding box center [386, 260] width 732 height 412
click at [517, 241] on video at bounding box center [386, 260] width 732 height 412
click at [297, 567] on button "Télécharger la vidéo" at bounding box center [283, 563] width 144 height 27
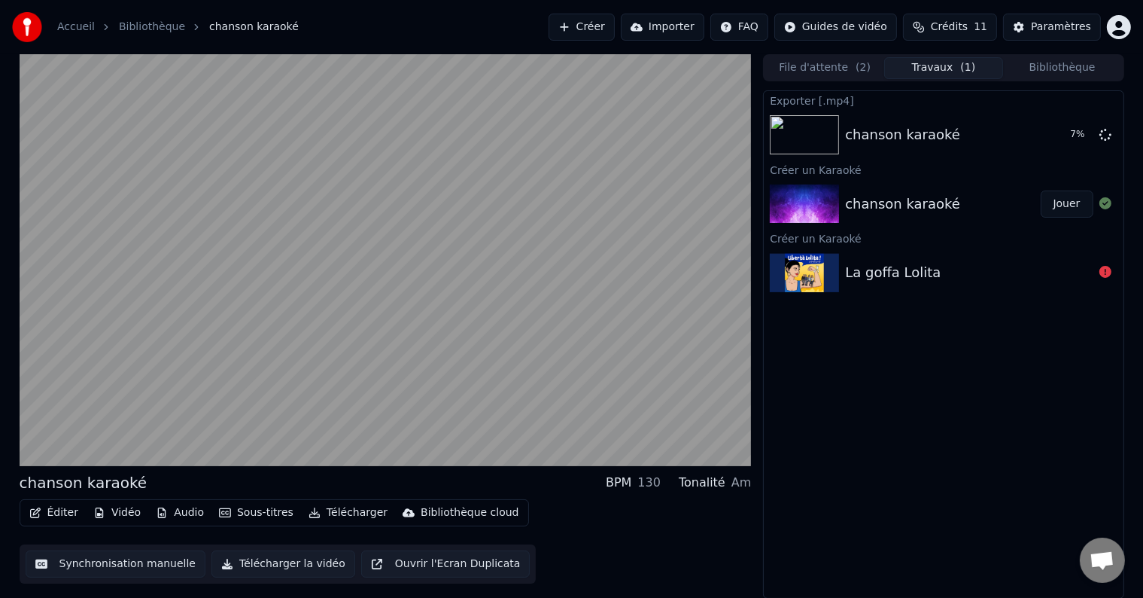
click at [211, 550] on button "Télécharger la vidéo" at bounding box center [283, 563] width 144 height 27
